Goal: Task Accomplishment & Management: Manage account settings

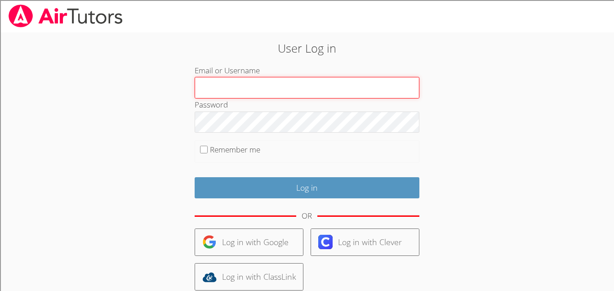
click at [253, 93] on input "Email or Username" at bounding box center [307, 88] width 225 height 22
type input "Noahgallo050@gmail.com"
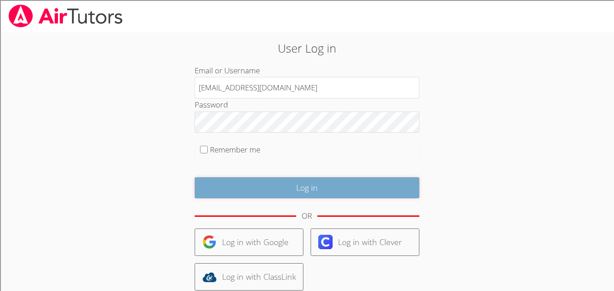
click at [260, 193] on input "Log in" at bounding box center [307, 187] width 225 height 21
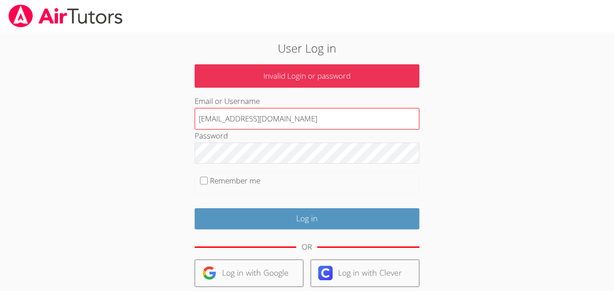
click at [236, 119] on input "Noahgallo050@gmail.com" at bounding box center [307, 119] width 225 height 22
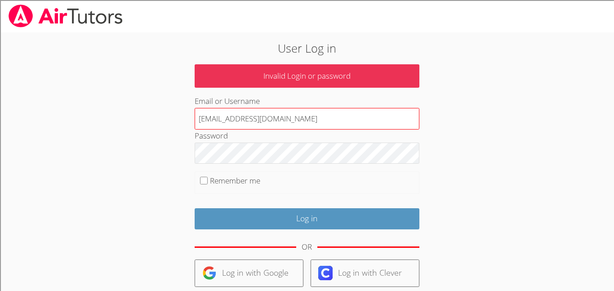
click at [236, 119] on input "Noahgallo050@gmail.com" at bounding box center [307, 119] width 225 height 22
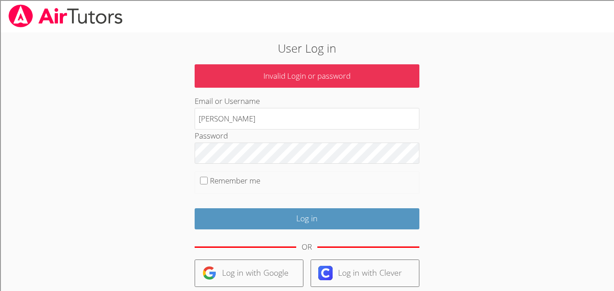
type input "mike.gallo.06@gmail.com"
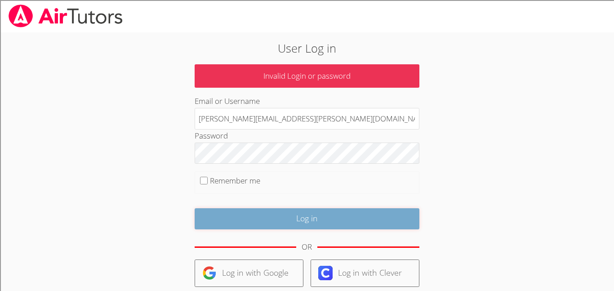
click at [284, 215] on input "Log in" at bounding box center [307, 218] width 225 height 21
